Goal: Communication & Community: Answer question/provide support

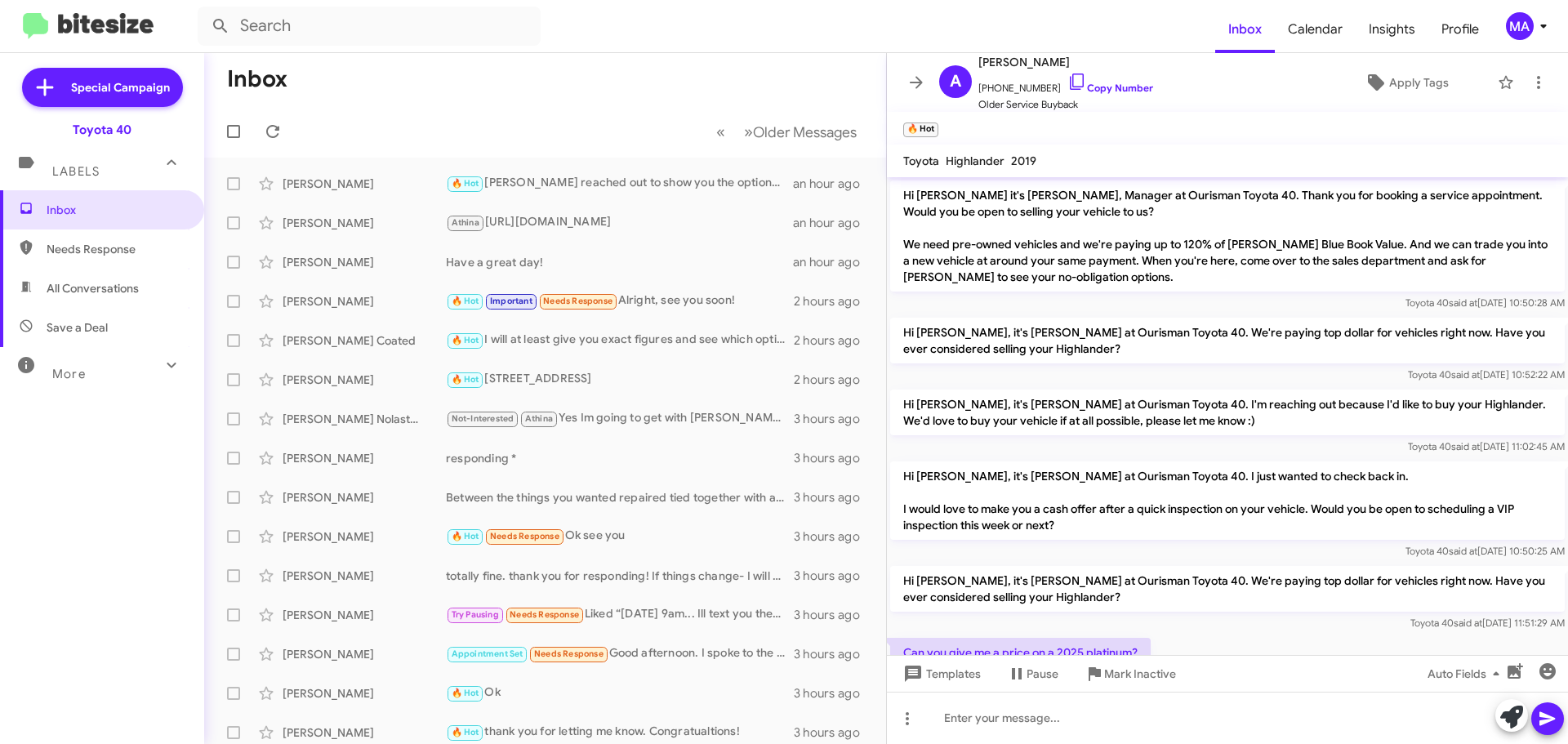
scroll to position [417, 0]
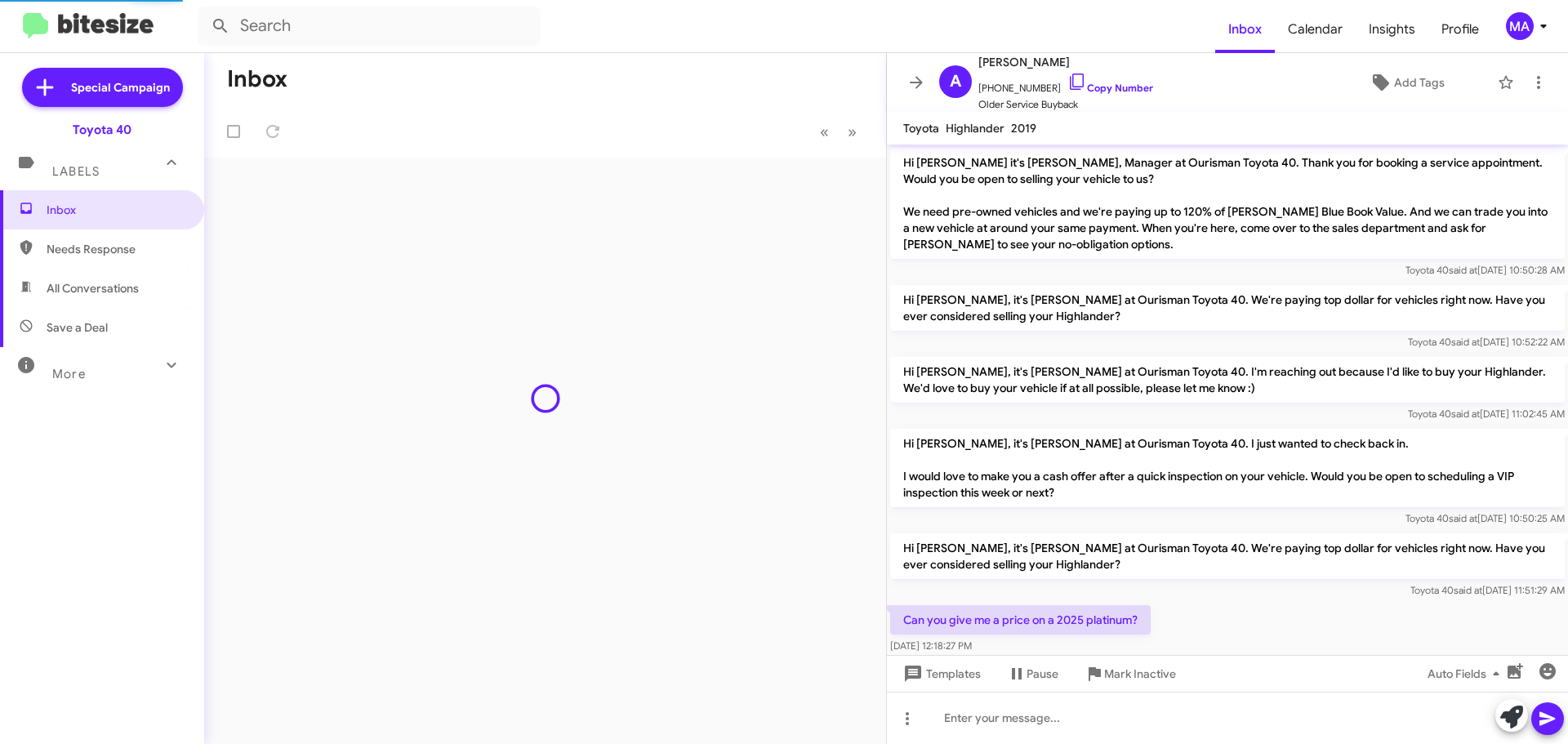
scroll to position [385, 0]
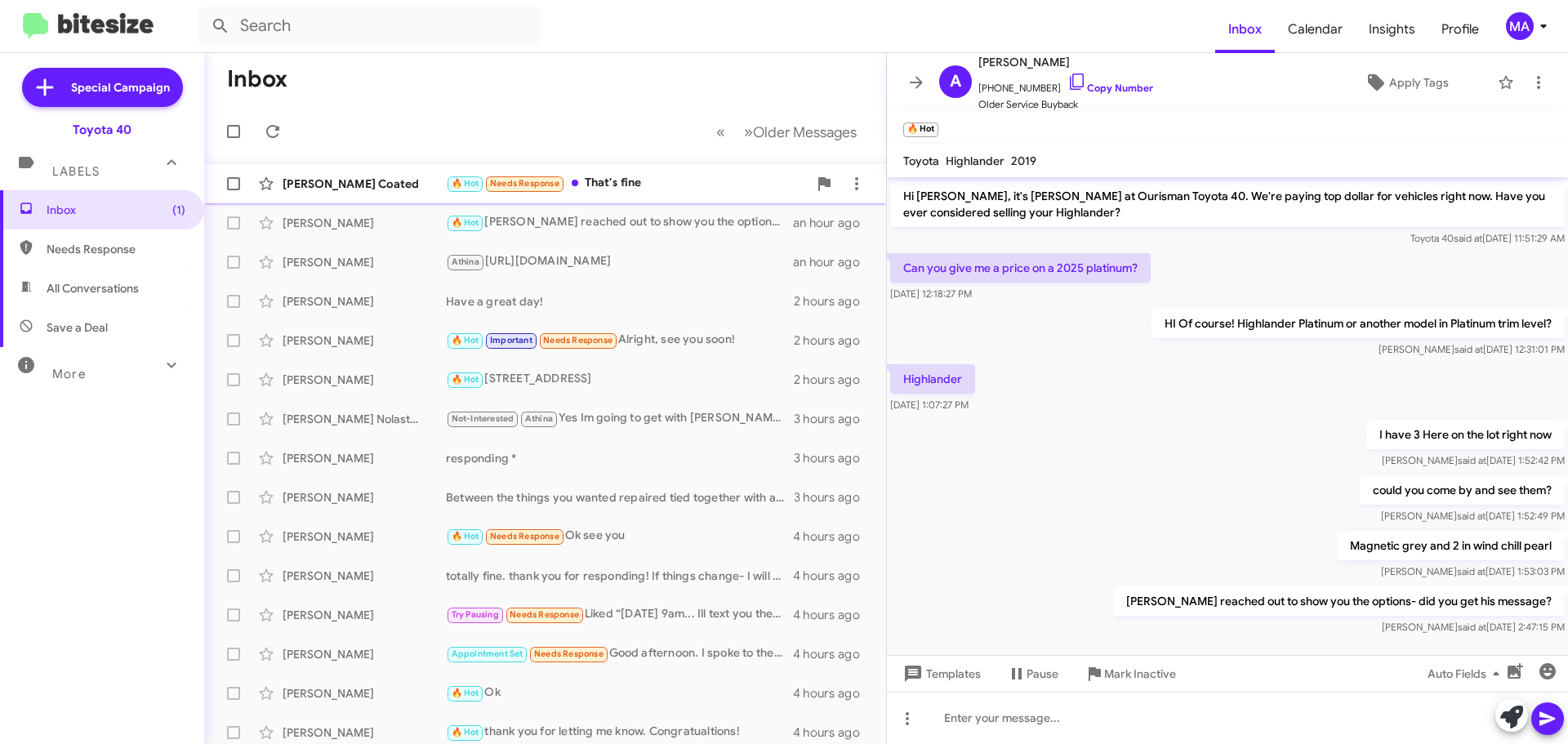
click at [648, 184] on div "🔥 Hot Needs Response That's fine" at bounding box center [627, 183] width 362 height 18
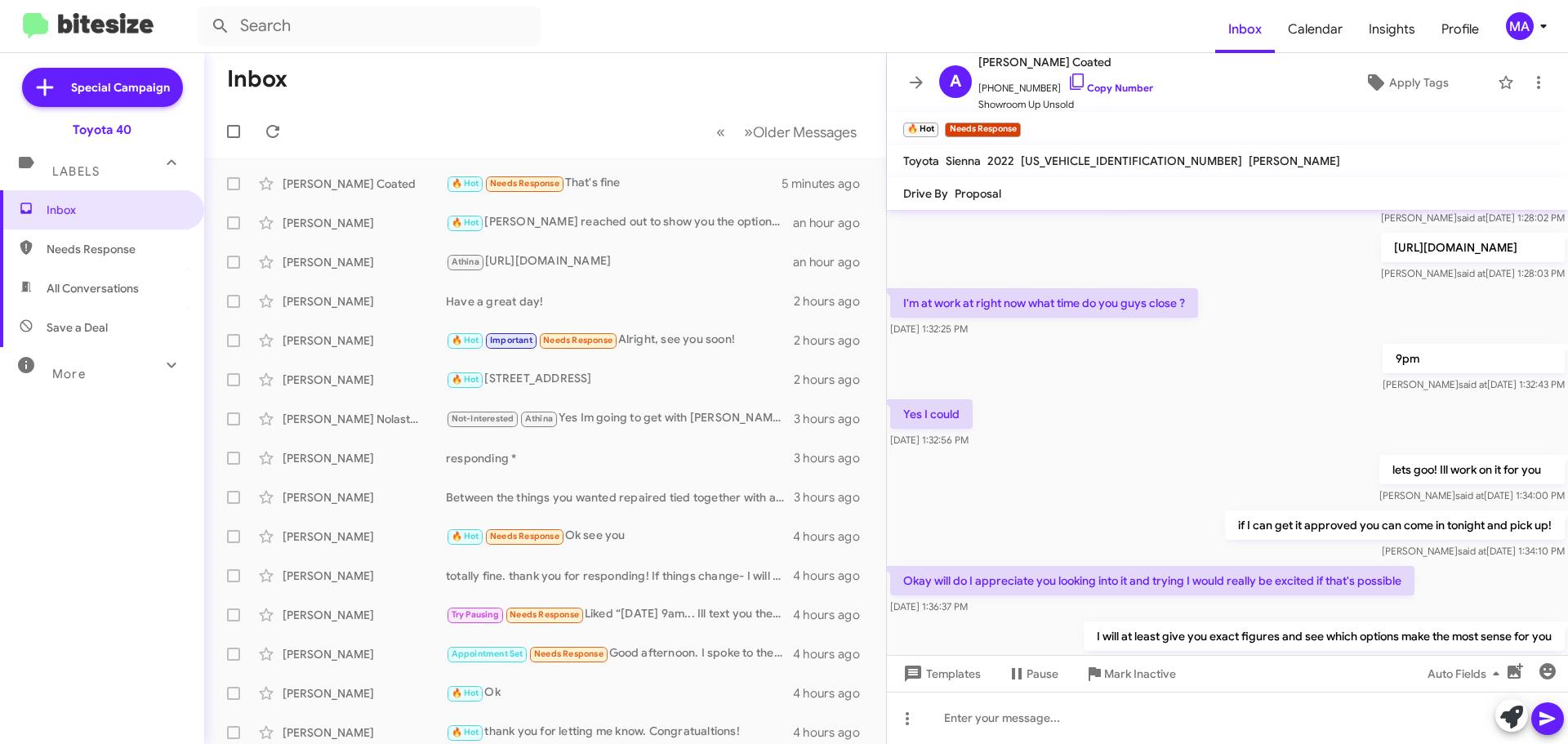
scroll to position [677, 0]
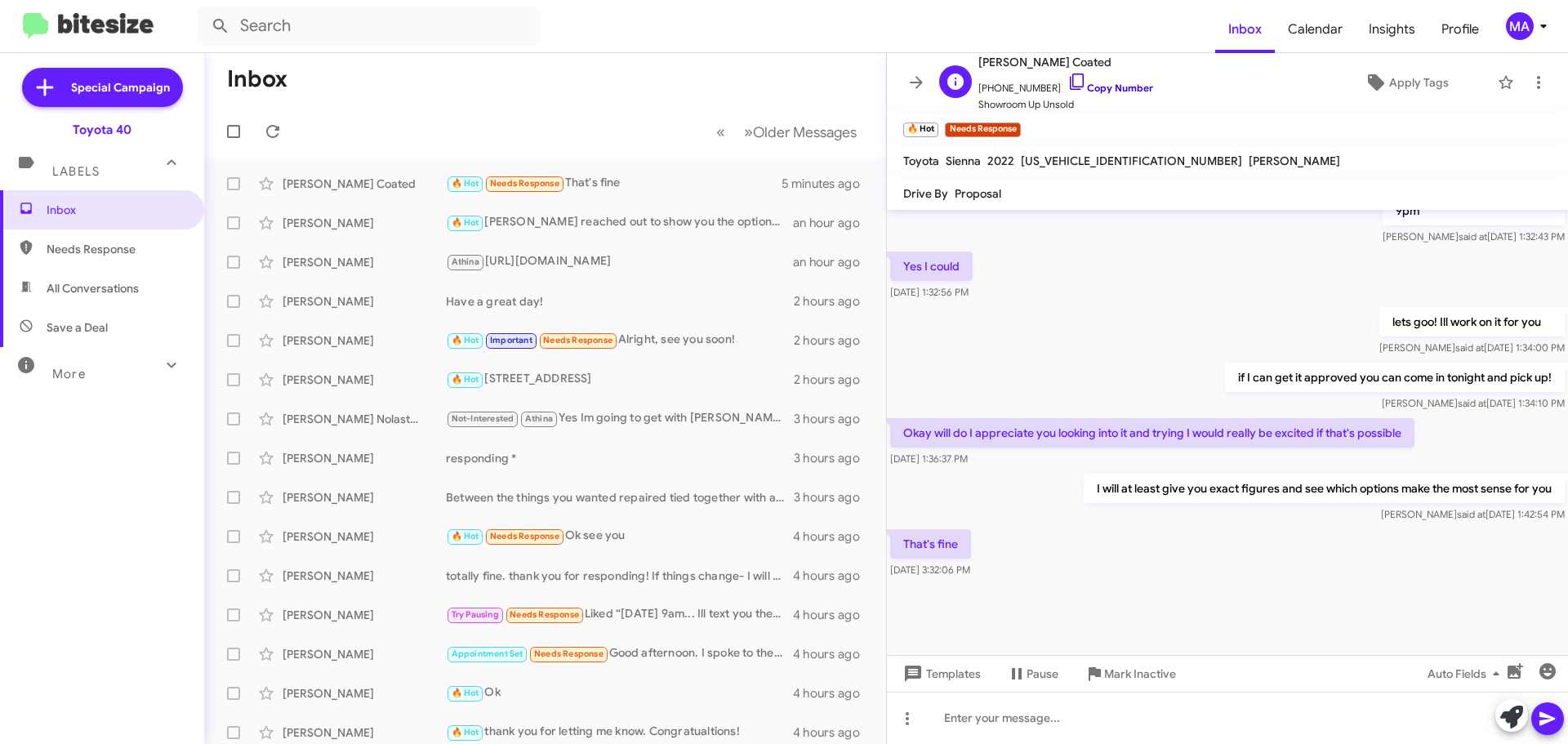
click at [1067, 77] on icon at bounding box center [1077, 81] width 19 height 19
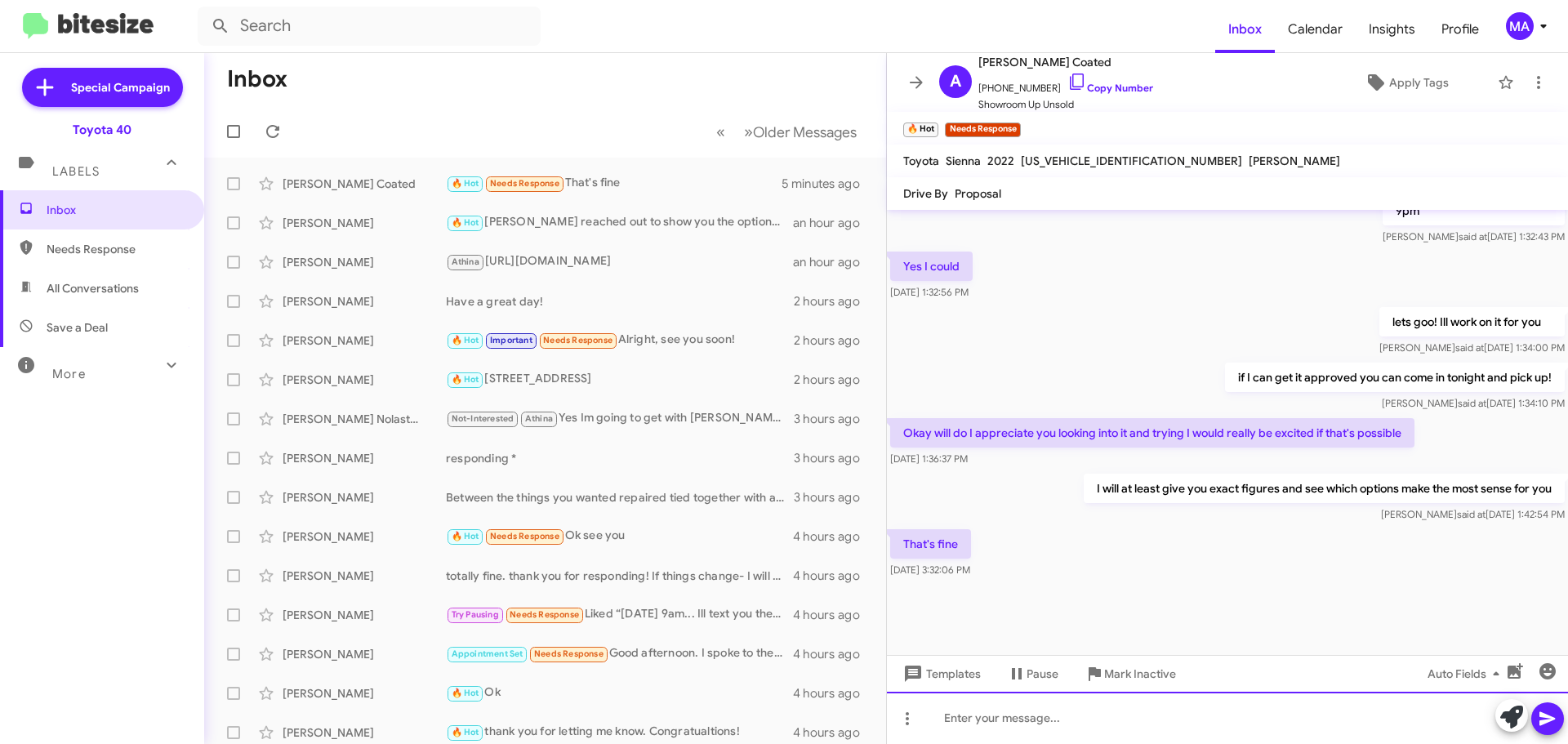
click at [1015, 721] on div at bounding box center [1227, 718] width 681 height 53
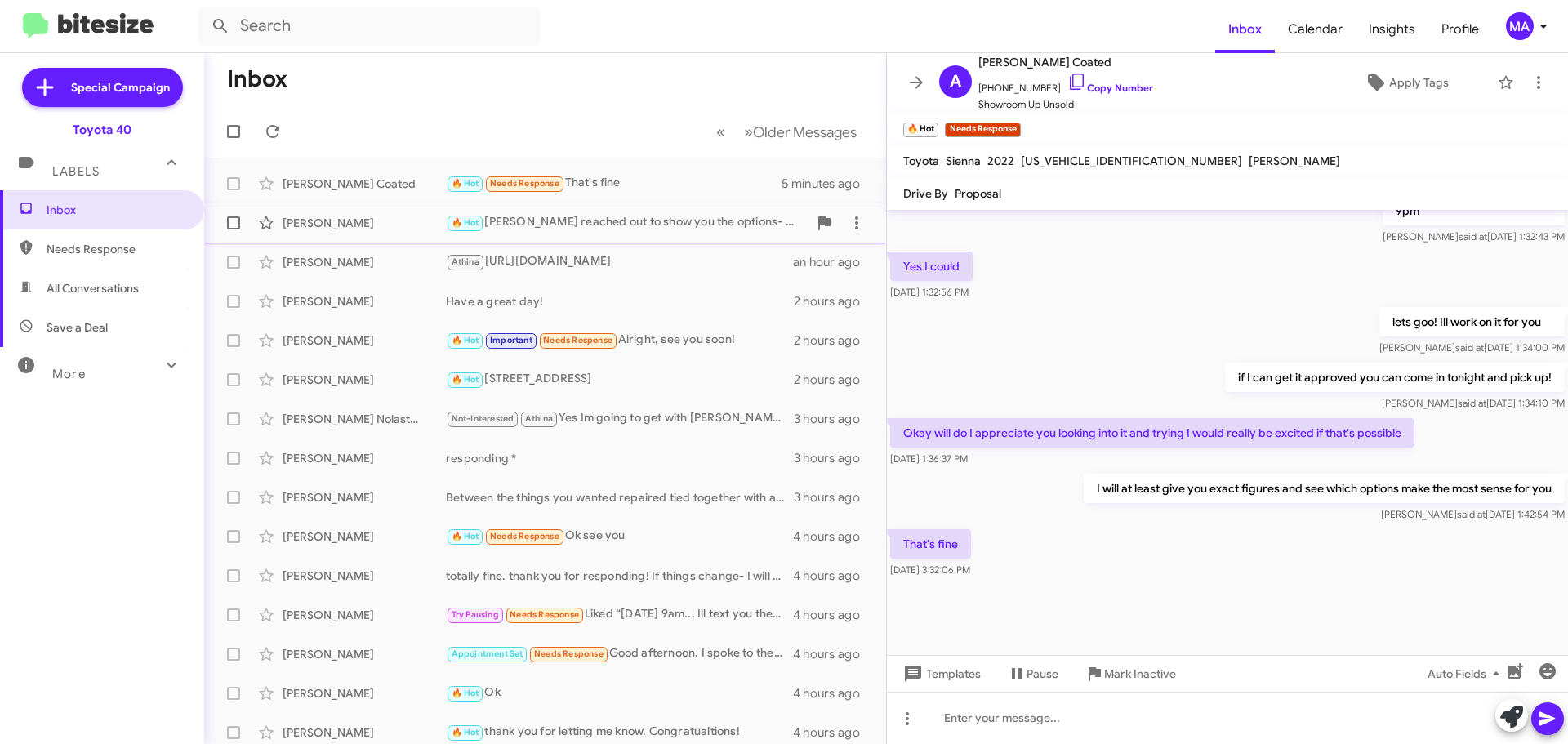
click at [547, 221] on div "🔥 Hot Kevin reached out to show you the options- did you get his message?" at bounding box center [627, 222] width 362 height 18
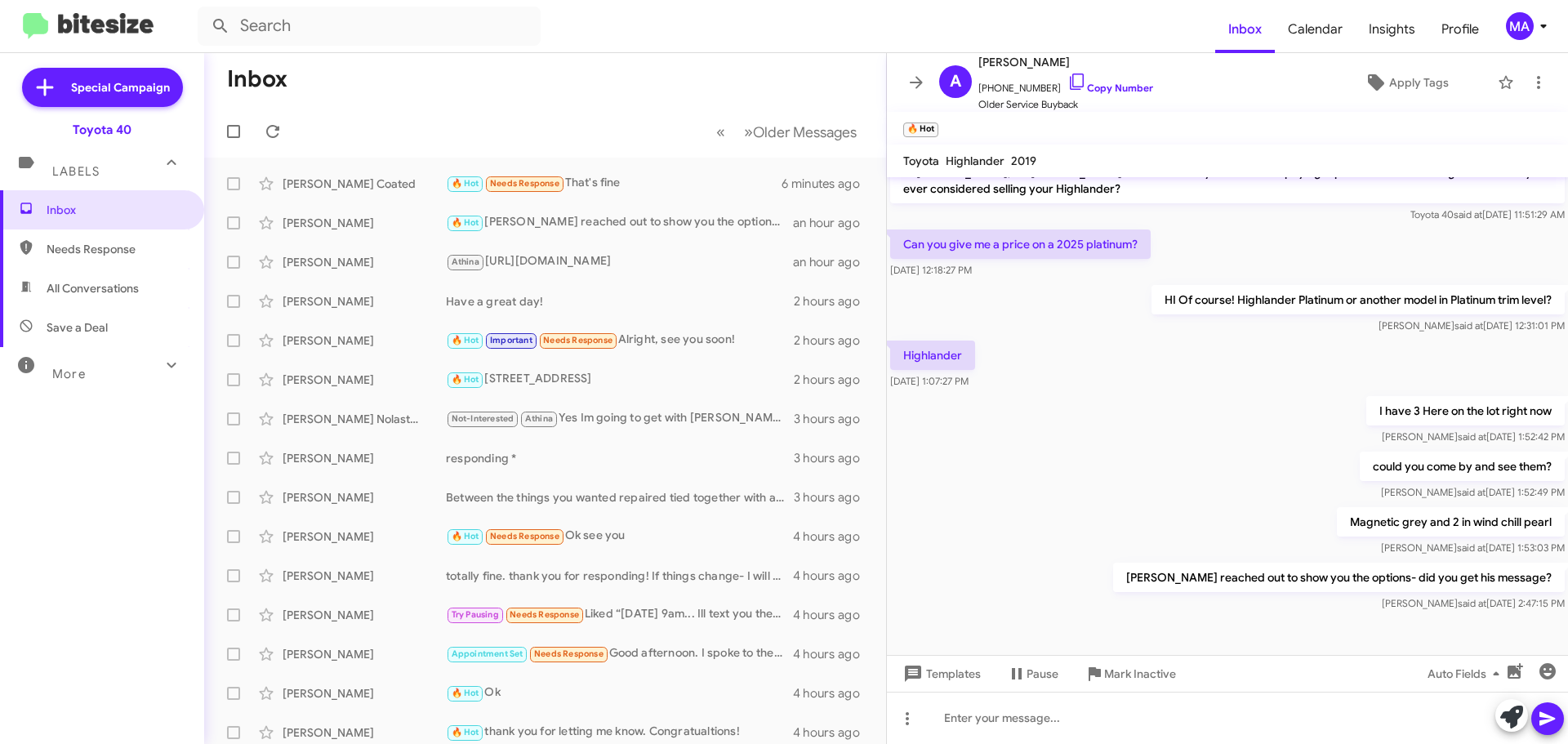
scroll to position [417, 0]
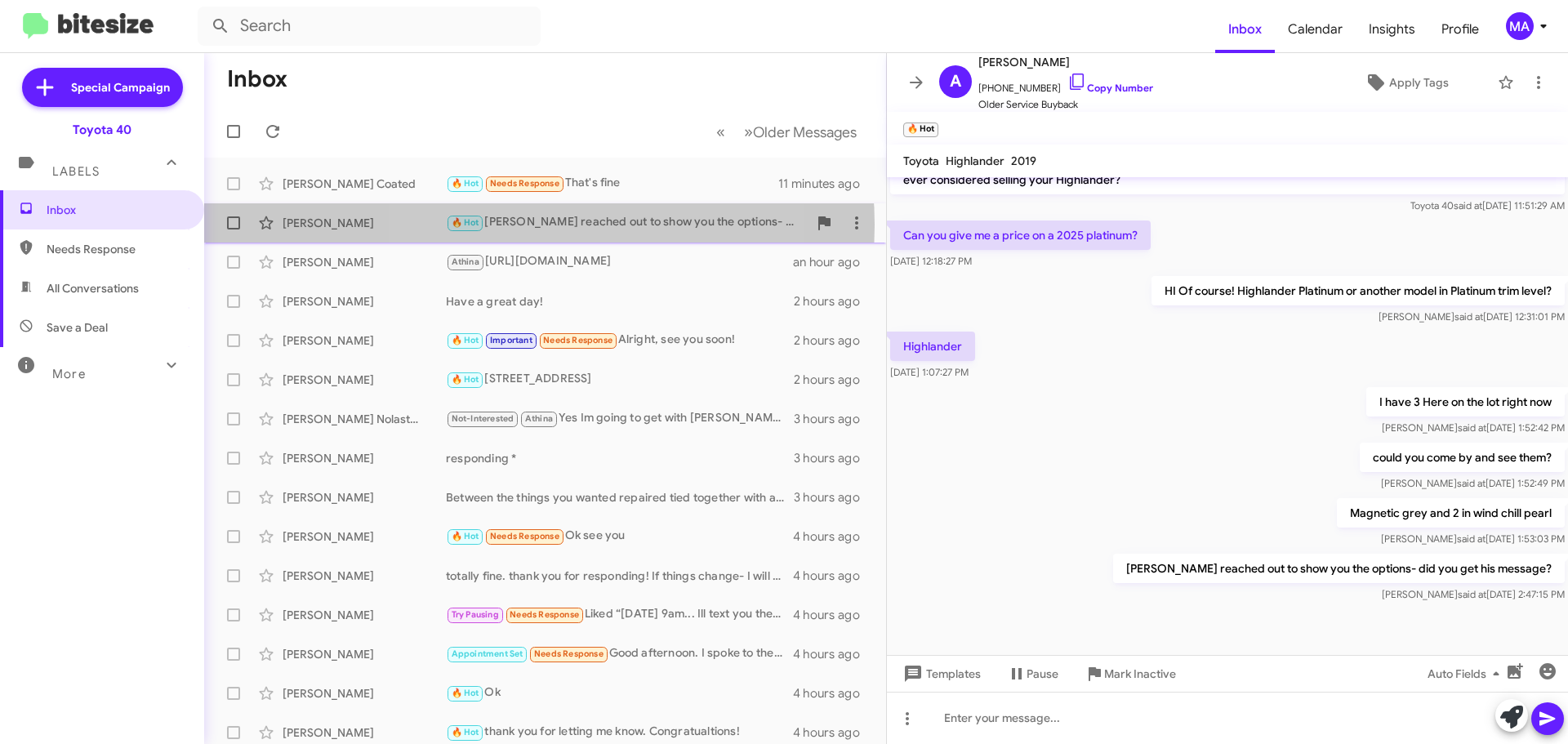
click at [527, 225] on div "🔥 Hot Kevin reached out to show you the options- did you get his message?" at bounding box center [627, 222] width 362 height 18
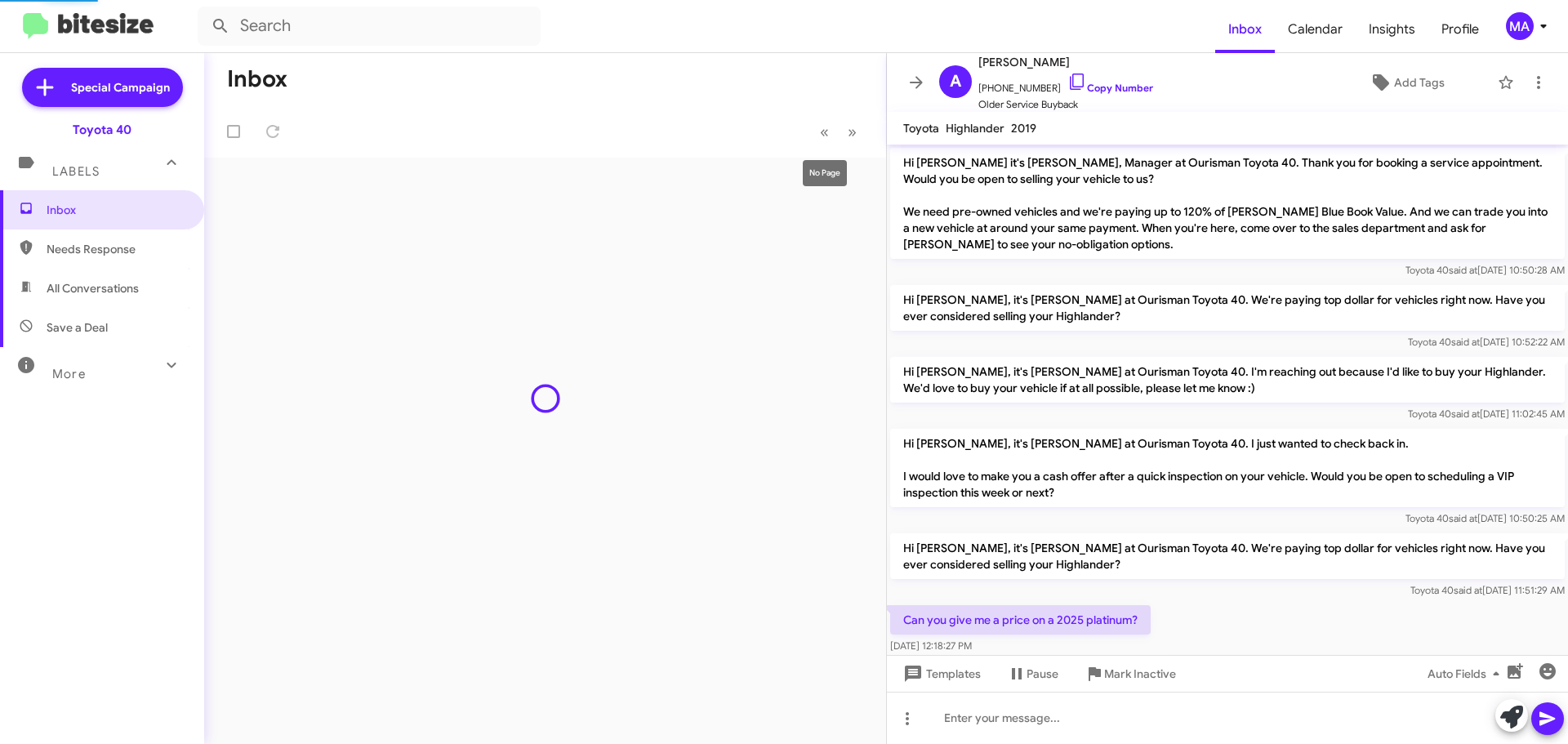
scroll to position [385, 0]
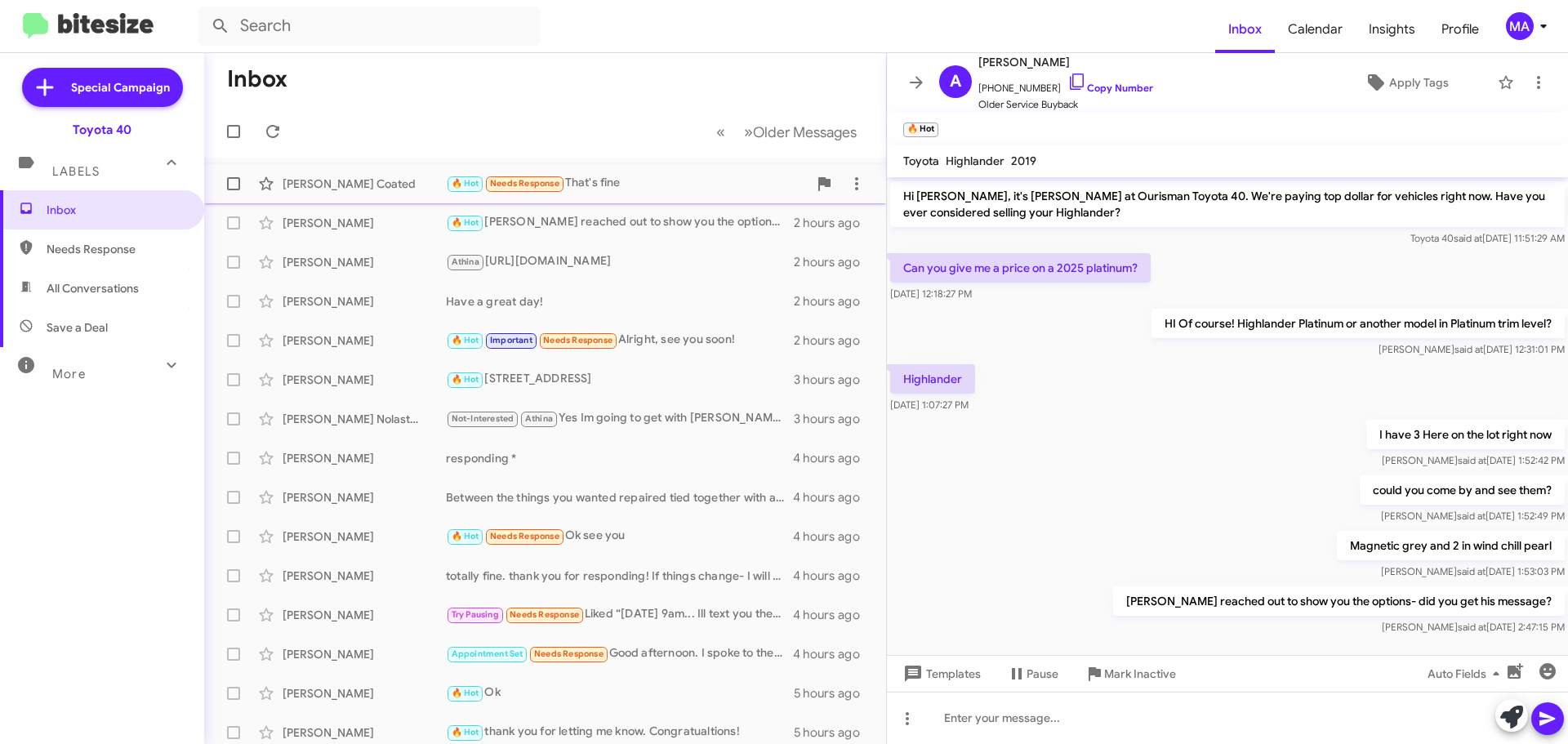
click at [389, 182] on div "[PERSON_NAME] Coated" at bounding box center [364, 184] width 163 height 17
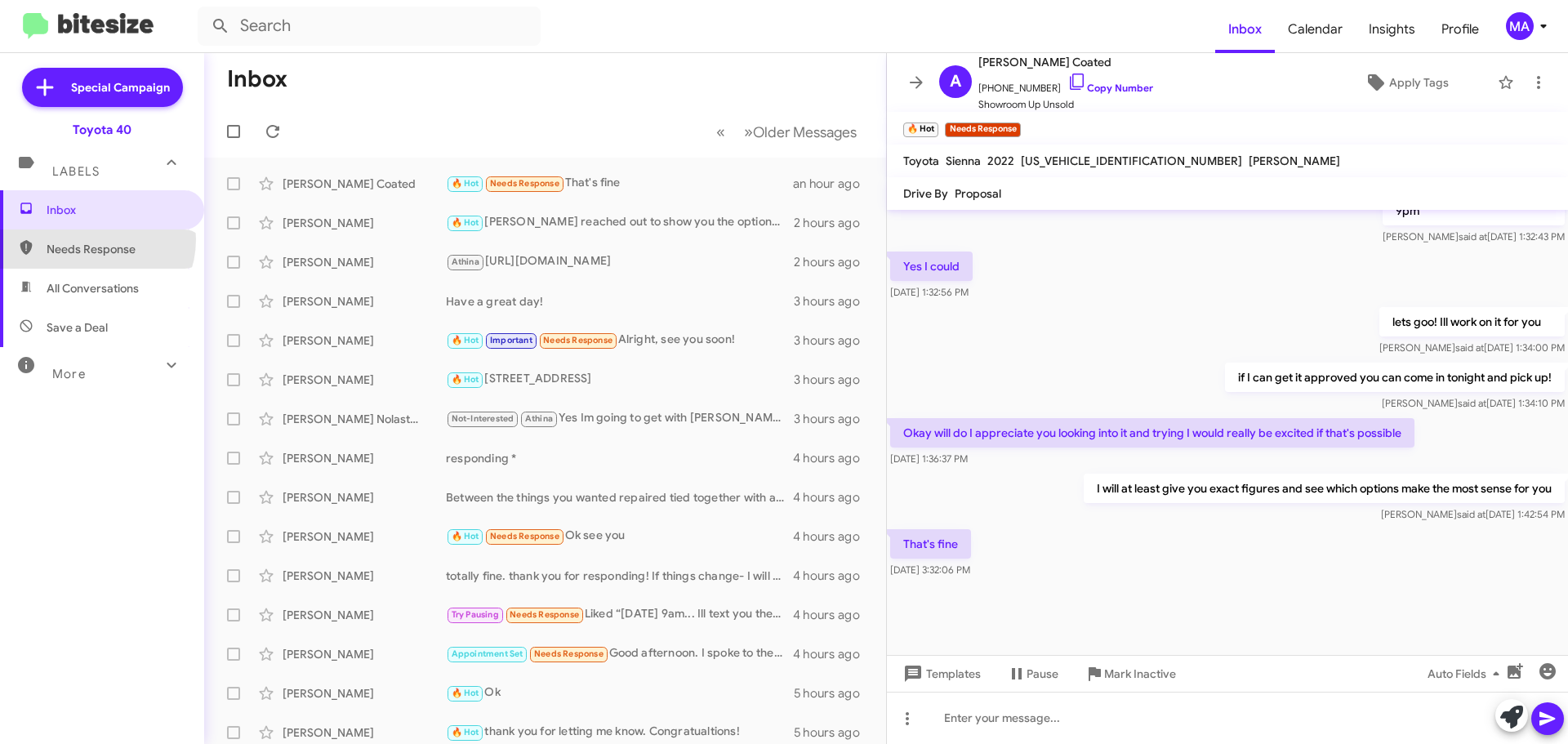
drag, startPoint x: 91, startPoint y: 239, endPoint x: 99, endPoint y: 260, distance: 22.5
click at [92, 241] on span "Needs Response" at bounding box center [102, 249] width 204 height 39
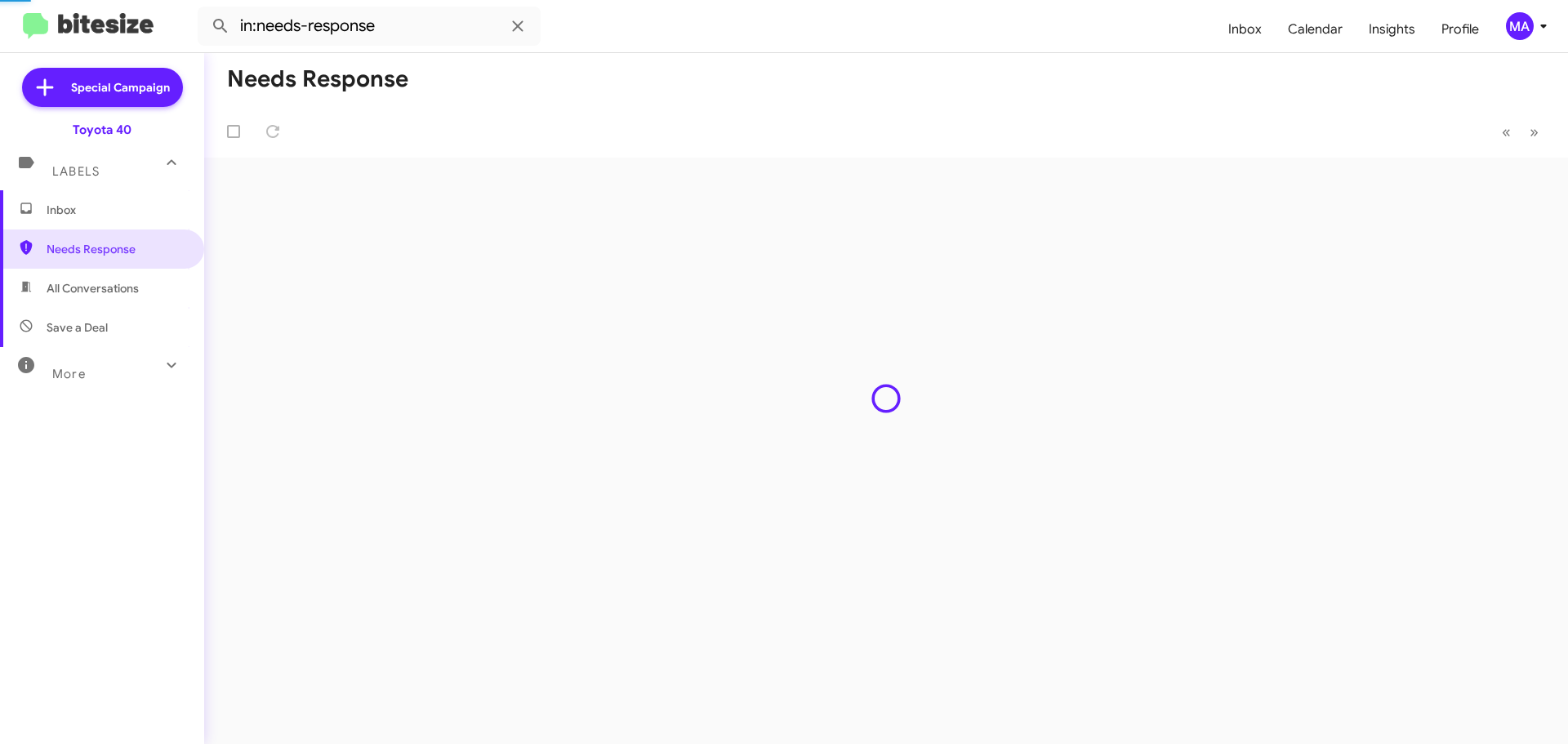
click at [106, 292] on span "All Conversations" at bounding box center [93, 288] width 92 height 17
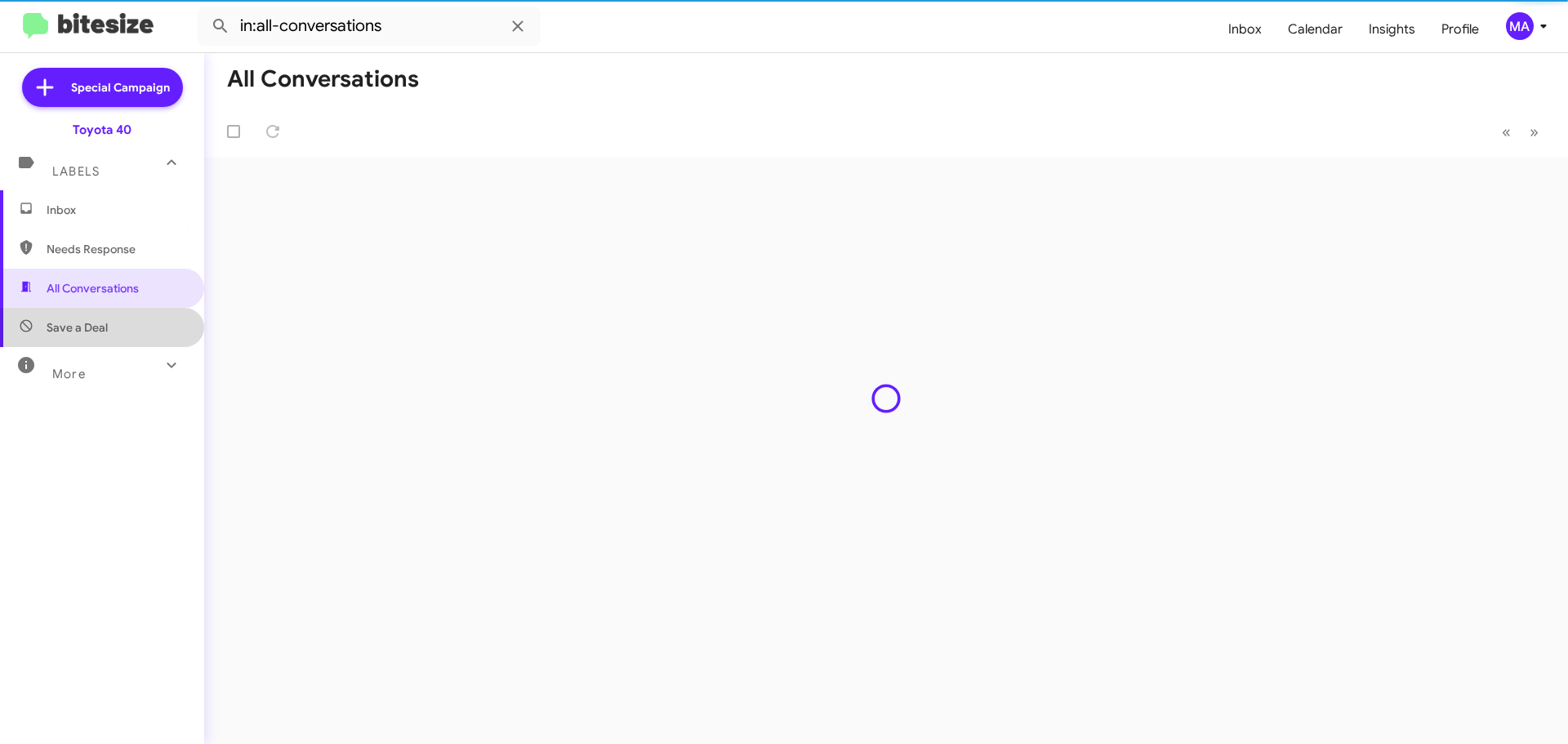
drag, startPoint x: 109, startPoint y: 332, endPoint x: 111, endPoint y: 351, distance: 19.1
click at [109, 333] on span "Save a Deal" at bounding box center [102, 327] width 204 height 39
type input "in:not-interested"
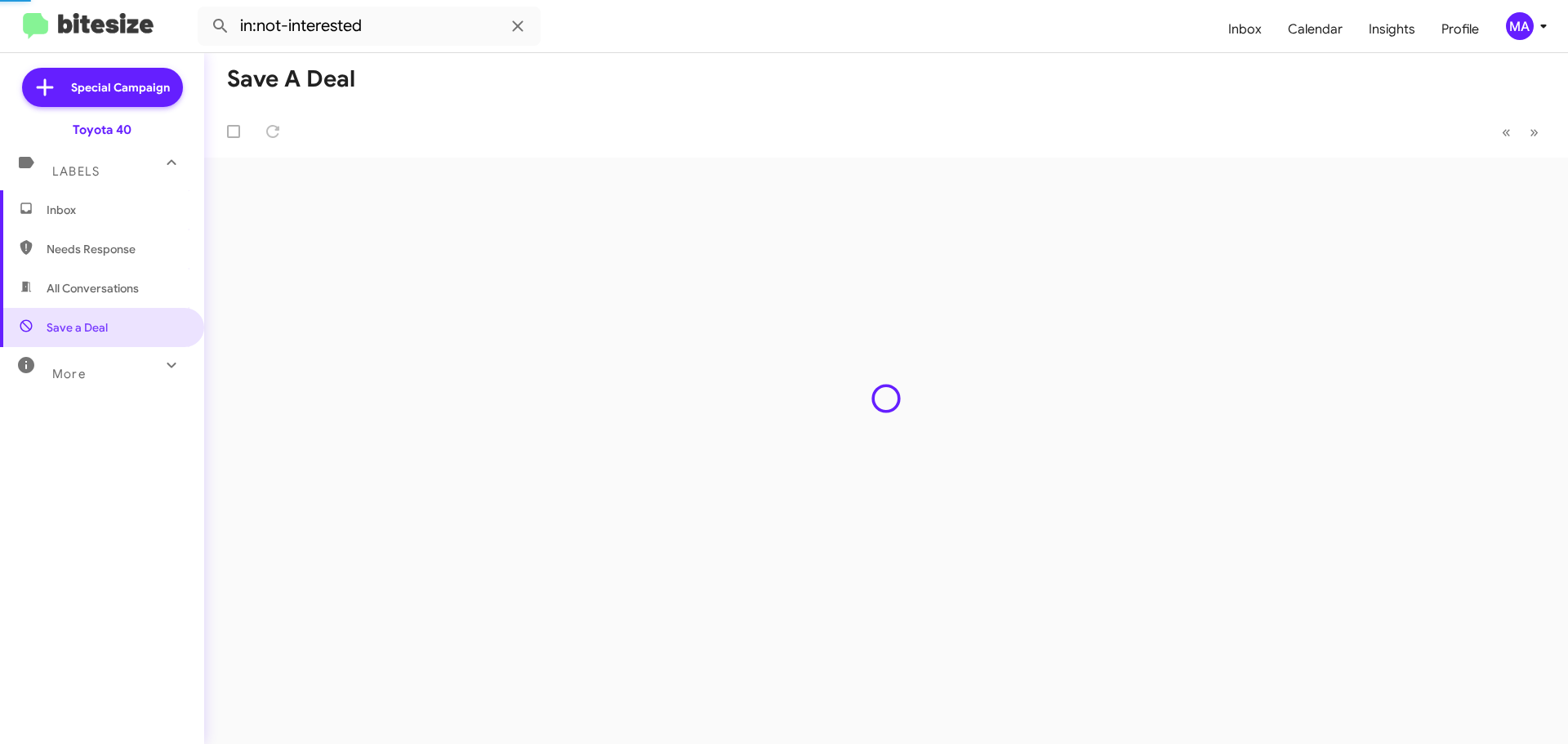
click at [79, 211] on span "Inbox" at bounding box center [116, 210] width 139 height 17
